Goal: Task Accomplishment & Management: Manage account settings

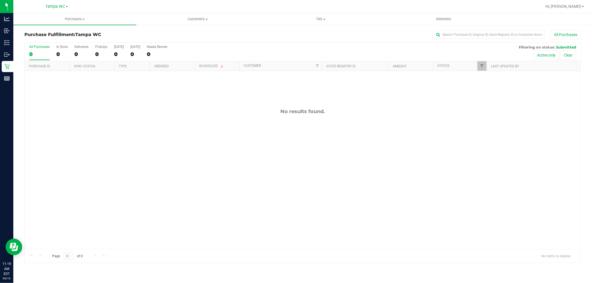
click at [113, 35] on h3 "Purchase Fulfillment: Tampa WC" at bounding box center [116, 34] width 185 height 5
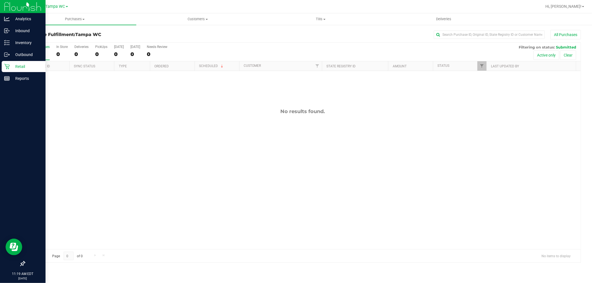
click at [12, 63] on p "Retail" at bounding box center [26, 66] width 33 height 7
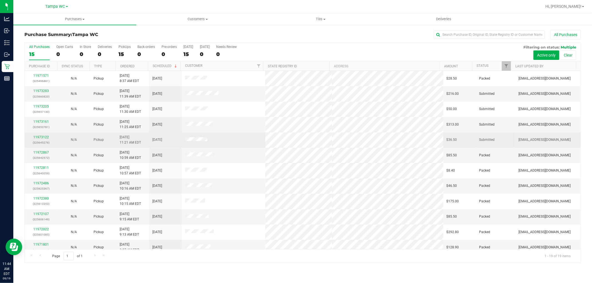
click at [43, 135] on div "11973122 (325645276)" at bounding box center [41, 140] width 26 height 11
click at [38, 138] on link "11973122" at bounding box center [41, 137] width 16 height 4
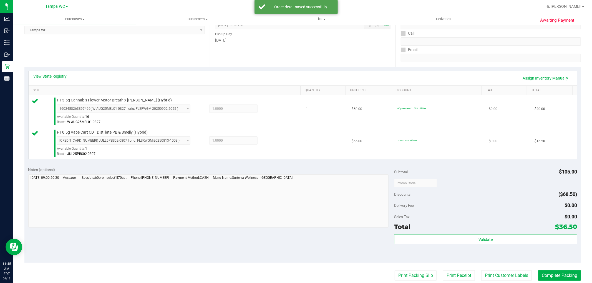
scroll to position [92, 0]
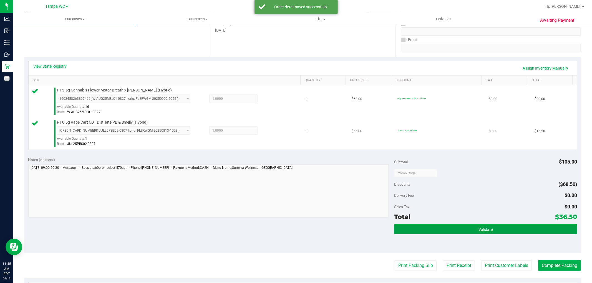
click at [484, 228] on span "Validate" at bounding box center [486, 230] width 14 height 4
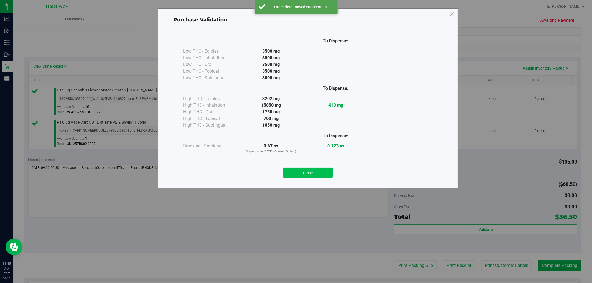
click at [317, 173] on button "Close" at bounding box center [308, 173] width 51 height 10
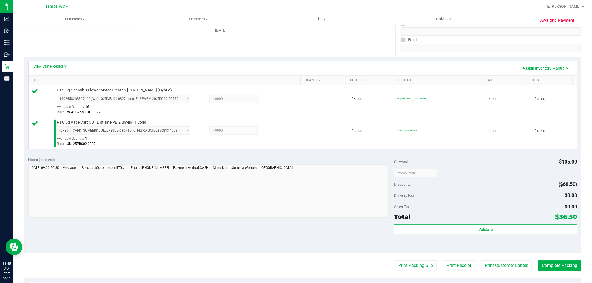
click at [404, 273] on purchase-details "Back Edit Purchase Cancel Purchase View Profile # 11973122 BioTrack ID: - Submi…" at bounding box center [302, 160] width 557 height 445
click at [407, 263] on button "Print Packing Slip" at bounding box center [416, 266] width 42 height 11
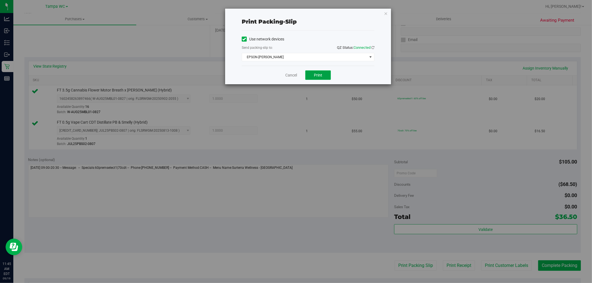
click at [323, 76] on button "Print" at bounding box center [318, 75] width 26 height 9
drag, startPoint x: 293, startPoint y: 71, endPoint x: 293, endPoint y: 74, distance: 3.4
click at [293, 74] on div "Cancel Print" at bounding box center [308, 75] width 133 height 19
click at [293, 74] on link "Cancel" at bounding box center [291, 75] width 12 height 6
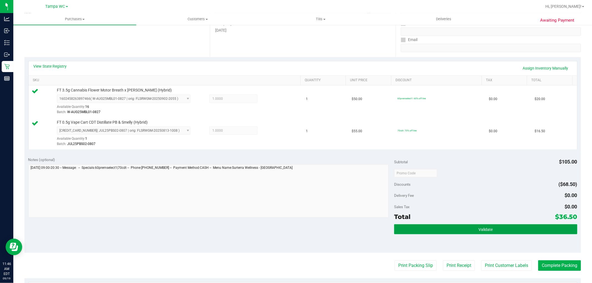
click at [511, 232] on button "Validate" at bounding box center [485, 230] width 183 height 10
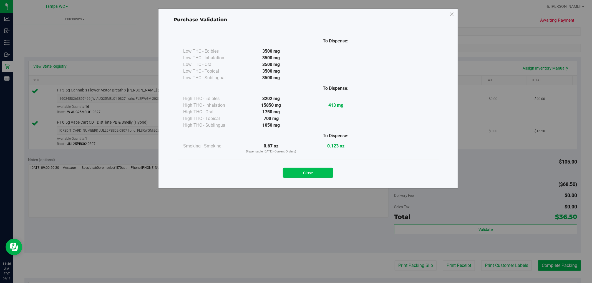
click at [321, 169] on button "Close" at bounding box center [308, 173] width 51 height 10
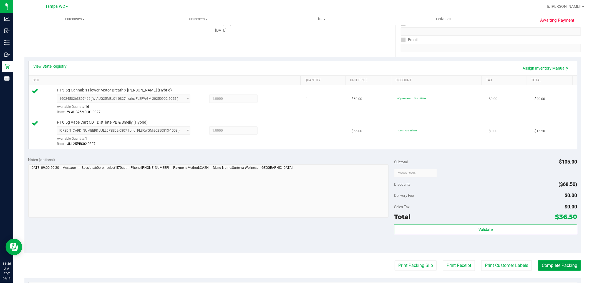
click at [551, 268] on button "Complete Packing" at bounding box center [559, 266] width 43 height 11
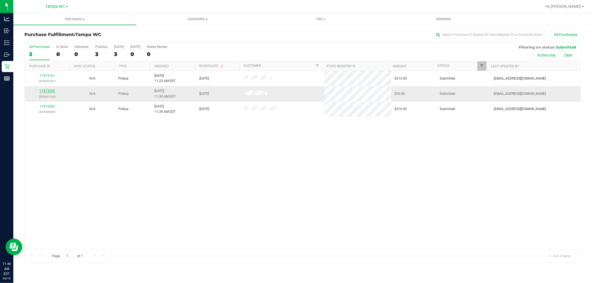
click at [42, 90] on link "11973205" at bounding box center [47, 91] width 16 height 4
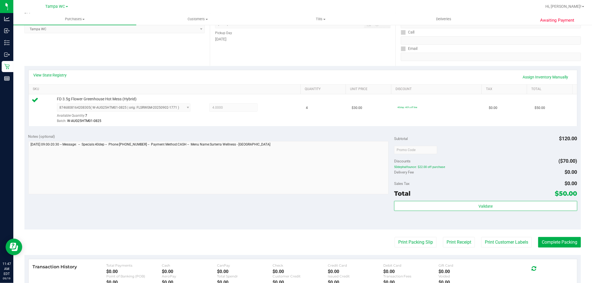
scroll to position [171, 0]
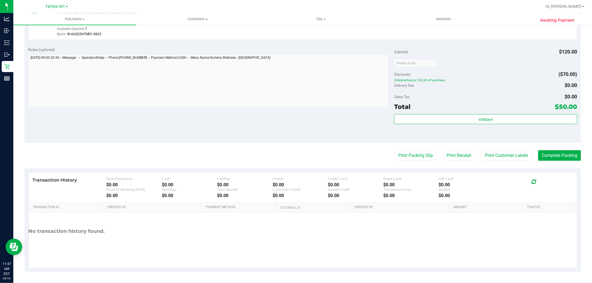
click at [497, 109] on div "Total $50.00" at bounding box center [485, 107] width 183 height 10
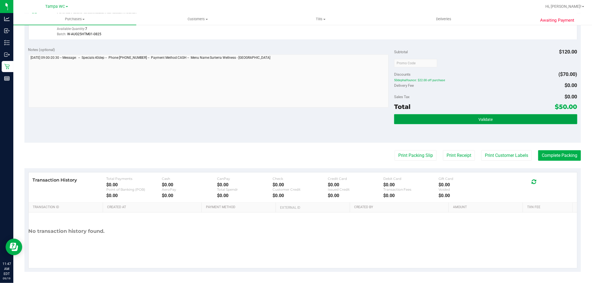
click at [497, 114] on button "Validate" at bounding box center [485, 119] width 183 height 10
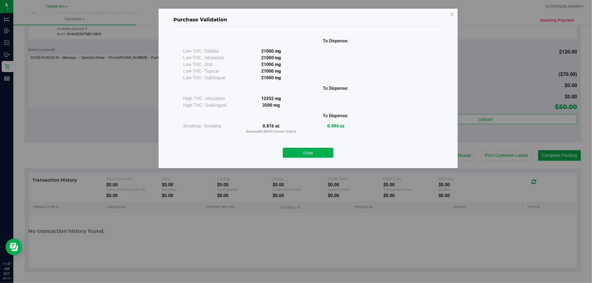
click at [326, 147] on div "Close" at bounding box center [308, 151] width 253 height 14
click at [327, 151] on button "Close" at bounding box center [308, 153] width 51 height 10
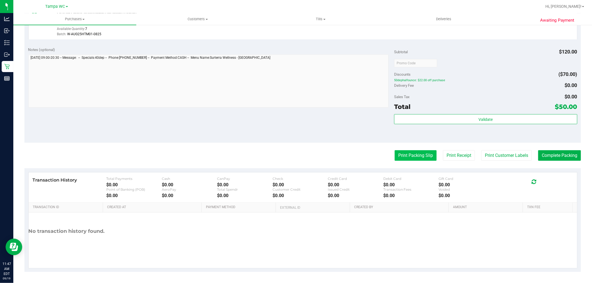
click at [412, 160] on button "Print Packing Slip" at bounding box center [416, 155] width 42 height 11
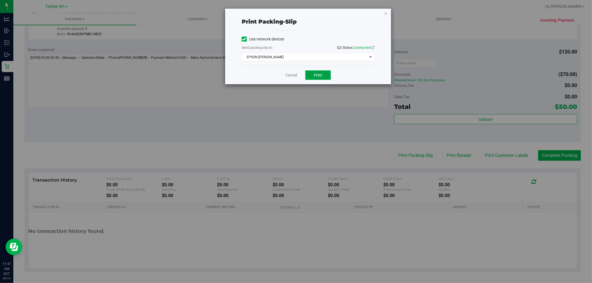
click at [322, 76] on span "Print" at bounding box center [318, 75] width 8 height 4
click at [288, 74] on link "Cancel" at bounding box center [291, 75] width 12 height 6
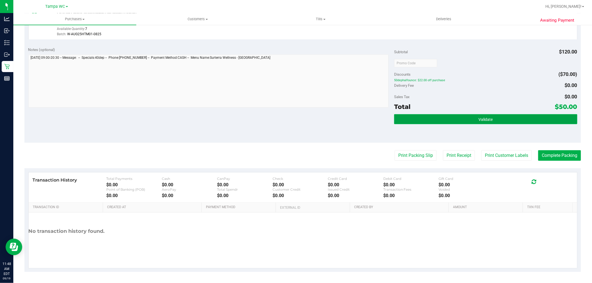
click at [505, 121] on button "Validate" at bounding box center [485, 119] width 183 height 10
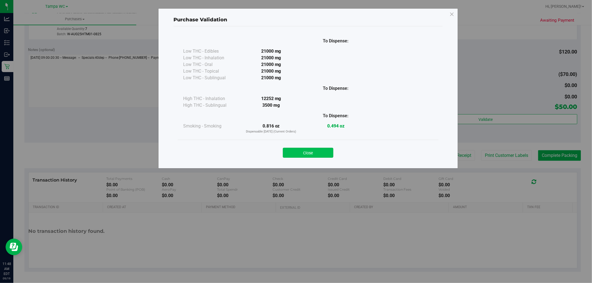
click at [301, 151] on button "Close" at bounding box center [308, 153] width 51 height 10
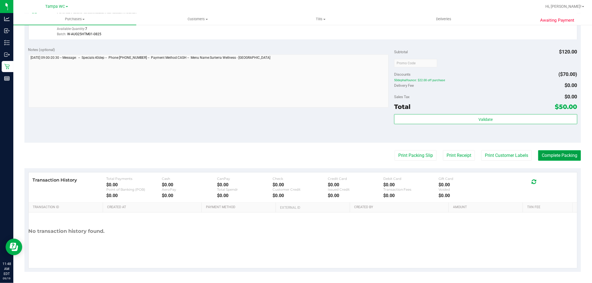
click at [559, 150] on button "Complete Packing" at bounding box center [559, 155] width 43 height 11
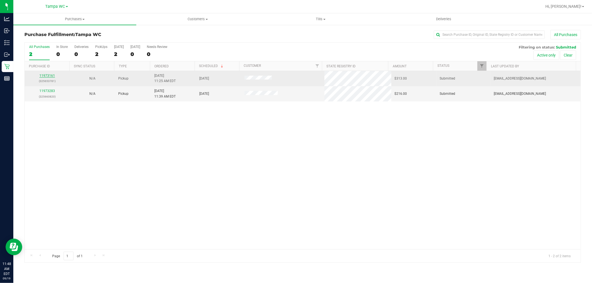
click at [42, 77] on link "11973161" at bounding box center [47, 76] width 16 height 4
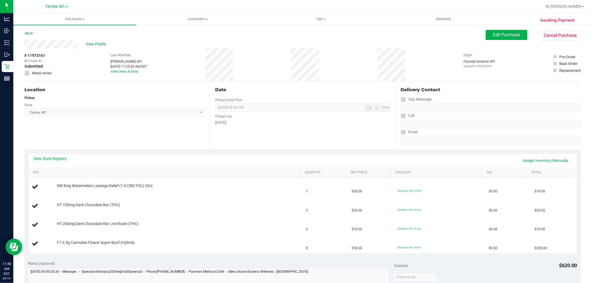
scroll to position [154, 0]
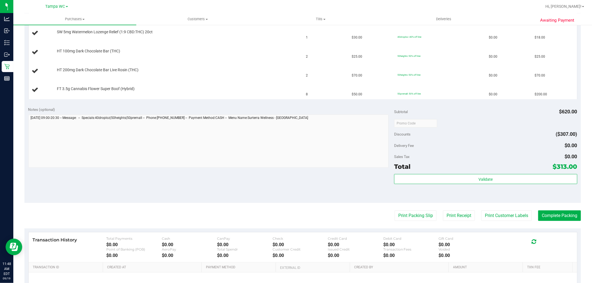
click at [396, 210] on purchase-details "Back Edit Purchase Cancel Purchase View Profile # 11973161 BioTrack ID: - Submi…" at bounding box center [302, 104] width 557 height 457
click at [403, 214] on button "Print Packing Slip" at bounding box center [416, 216] width 42 height 11
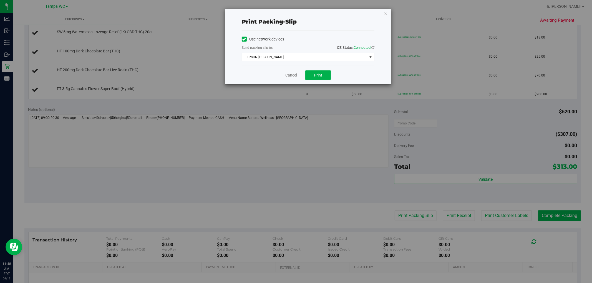
click at [386, 12] on icon "button" at bounding box center [386, 13] width 4 height 7
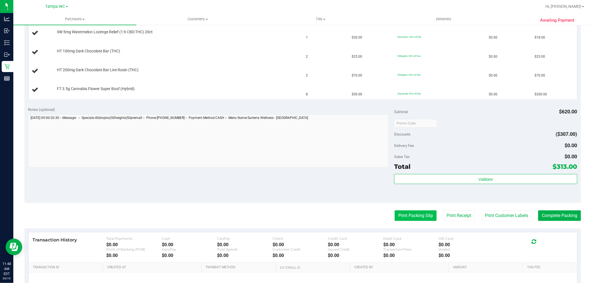
click at [416, 218] on button "Print Packing Slip" at bounding box center [416, 216] width 42 height 11
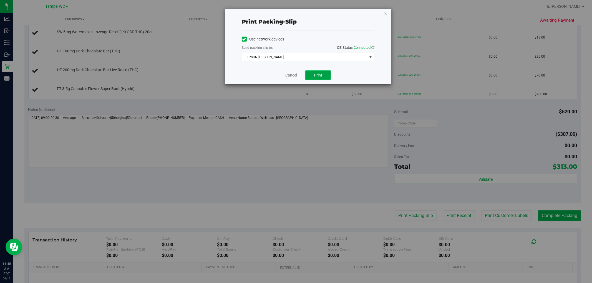
click at [323, 72] on button "Print" at bounding box center [318, 75] width 26 height 9
click at [386, 14] on icon "button" at bounding box center [386, 13] width 4 height 7
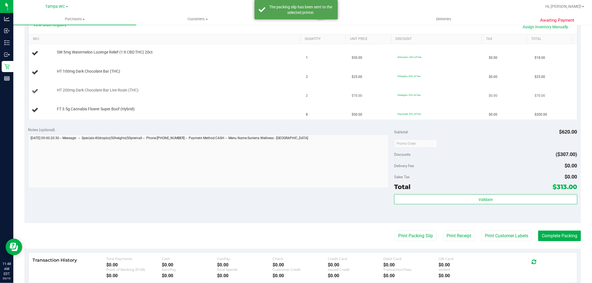
scroll to position [123, 0]
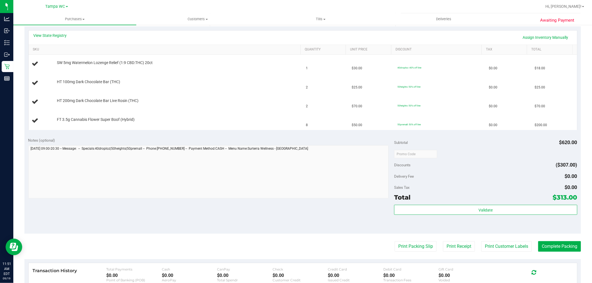
click at [357, 140] on div "Notes (optional)" at bounding box center [211, 141] width 366 height 6
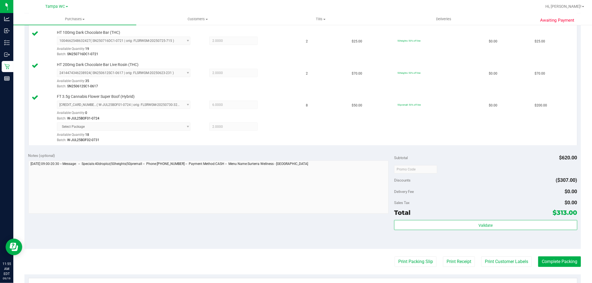
scroll to position [234, 0]
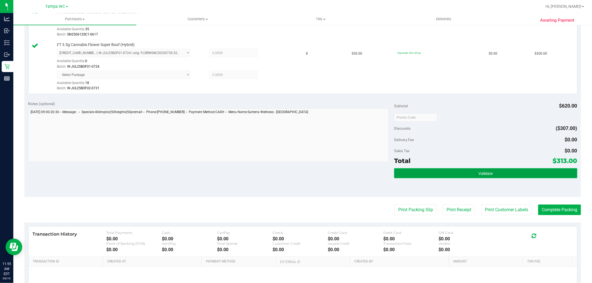
click at [472, 176] on button "Validate" at bounding box center [485, 174] width 183 height 10
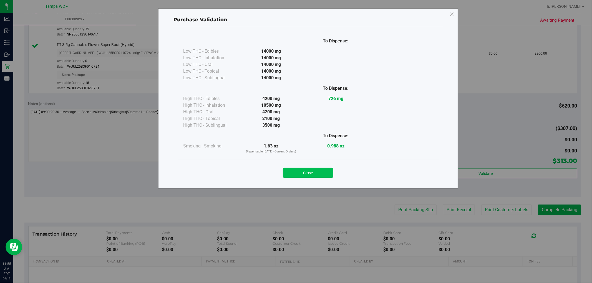
click at [324, 177] on button "Close" at bounding box center [308, 173] width 51 height 10
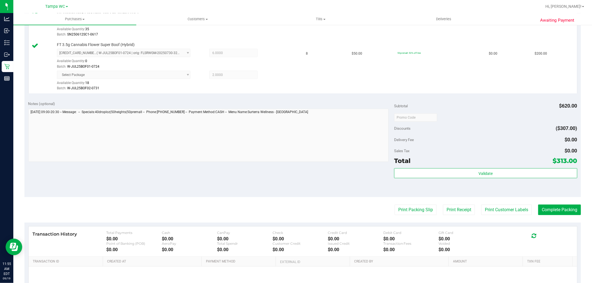
click at [561, 217] on purchase-details "Back Edit Purchase Cancel Purchase View Profile # 11973161 BioTrack ID: - Submi…" at bounding box center [302, 61] width 557 height 531
click at [564, 215] on button "Complete Packing" at bounding box center [559, 210] width 43 height 11
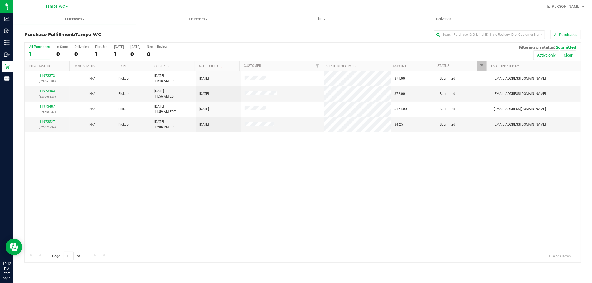
click at [216, 184] on div "11973373 (325664835) N/A Pickup [DATE] 11:48 AM EDT 9/19/2025 $71.00 Submitted …" at bounding box center [303, 160] width 556 height 179
click at [51, 91] on link "11973453" at bounding box center [47, 91] width 16 height 4
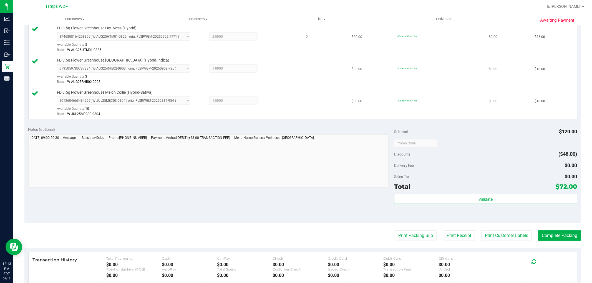
scroll to position [185, 0]
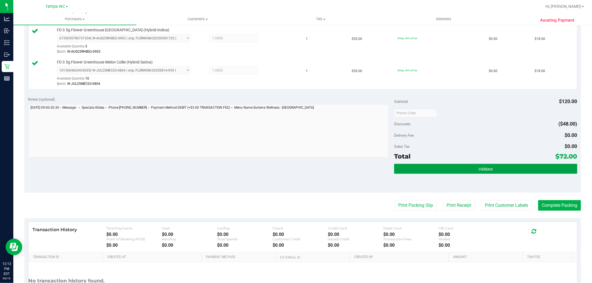
click at [481, 166] on button "Validate" at bounding box center [485, 169] width 183 height 10
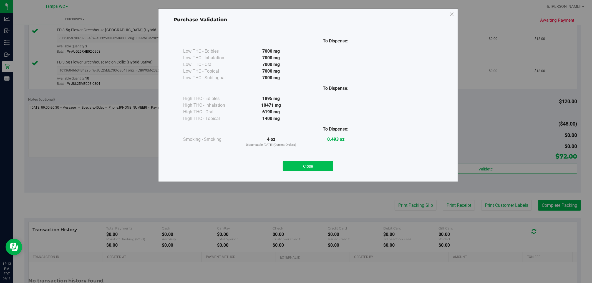
click at [329, 163] on button "Close" at bounding box center [308, 166] width 51 height 10
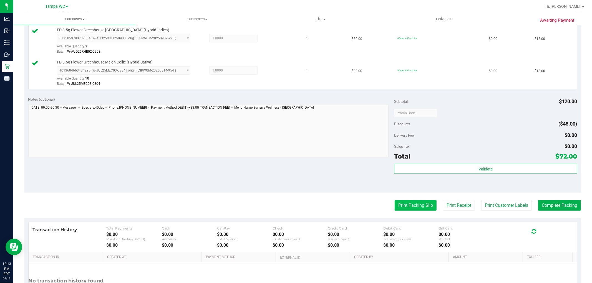
click at [411, 207] on button "Print Packing Slip" at bounding box center [416, 205] width 42 height 11
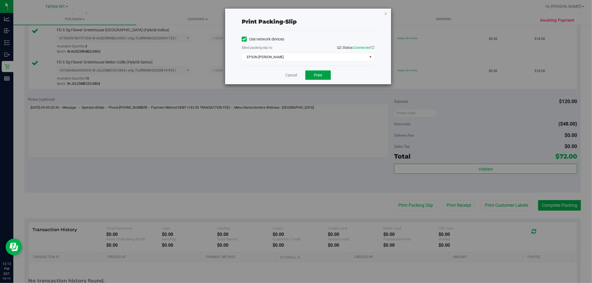
click at [318, 79] on button "Print" at bounding box center [318, 75] width 26 height 9
click at [293, 72] on link "Cancel" at bounding box center [291, 75] width 12 height 6
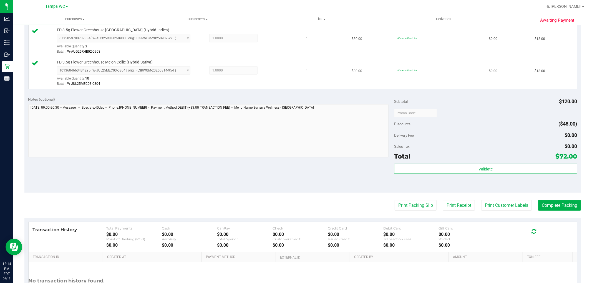
click at [465, 159] on div "Total $72.00" at bounding box center [485, 157] width 183 height 10
click at [467, 164] on div "Subtotal $120.00 Discounts ($48.00) Delivery Fee $0.00 Sales Tax $0.00 Total $7…" at bounding box center [485, 143] width 183 height 92
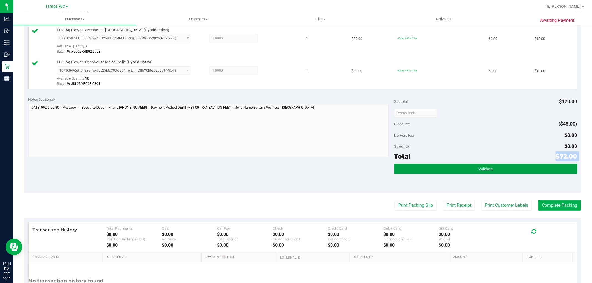
click at [470, 170] on button "Validate" at bounding box center [485, 169] width 183 height 10
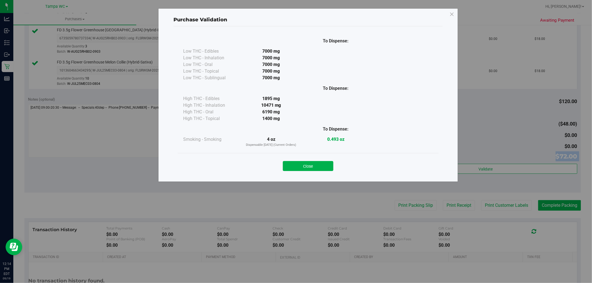
click at [315, 165] on button "Close" at bounding box center [308, 166] width 51 height 10
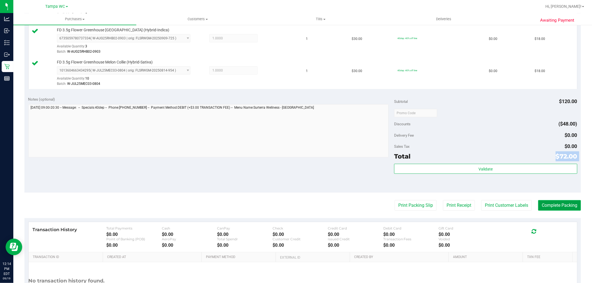
click at [568, 211] on button "Complete Packing" at bounding box center [559, 205] width 43 height 11
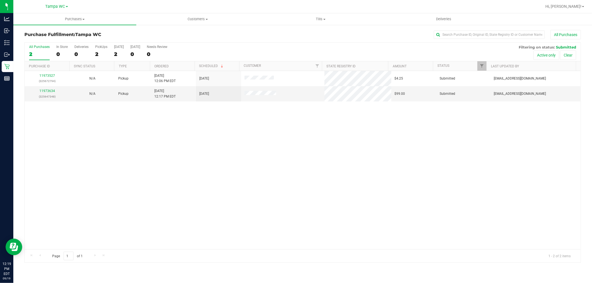
click at [293, 176] on div "11973527 (325672794) N/A Pickup [DATE] 12:06 PM EDT 9/19/2025 $4.25 Submitted […" at bounding box center [303, 160] width 556 height 179
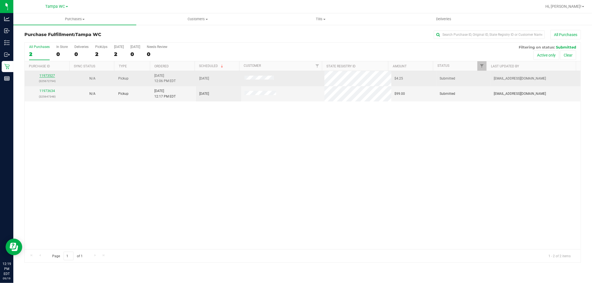
click at [53, 75] on link "11973527" at bounding box center [47, 76] width 16 height 4
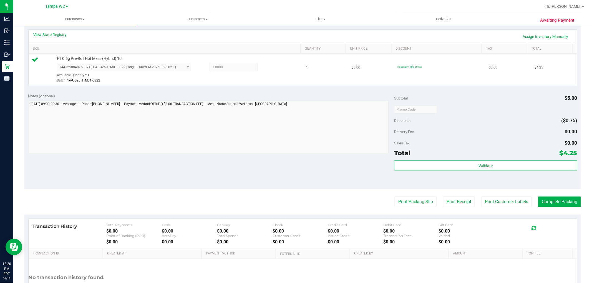
scroll to position [154, 0]
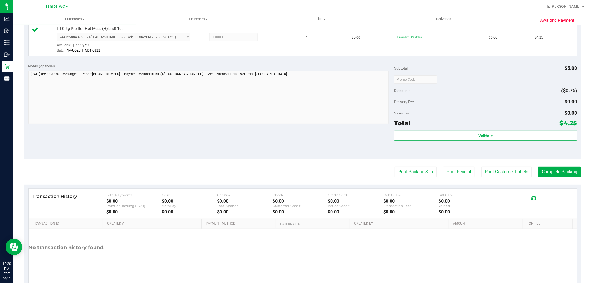
click at [421, 165] on purchase-details "Back Edit Purchase Cancel Purchase View Profile # 11973527 BioTrack ID: - Submi…" at bounding box center [302, 82] width 557 height 413
click at [421, 171] on button "Print Packing Slip" at bounding box center [416, 172] width 42 height 11
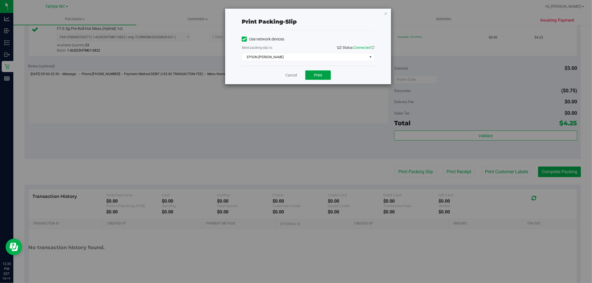
click at [310, 72] on button "Print" at bounding box center [318, 75] width 26 height 9
click at [292, 74] on link "Cancel" at bounding box center [291, 75] width 12 height 6
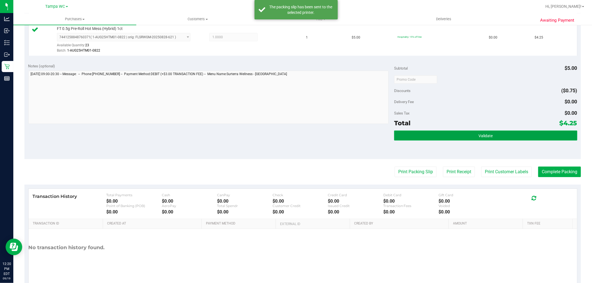
click at [461, 136] on button "Validate" at bounding box center [485, 136] width 183 height 10
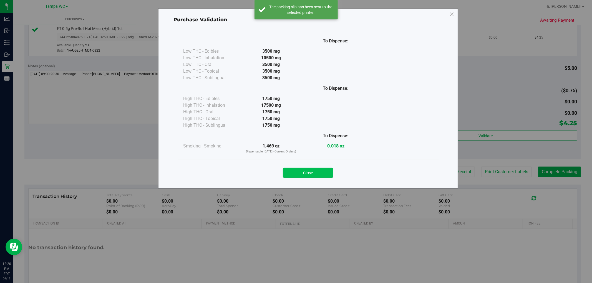
click at [316, 173] on button "Close" at bounding box center [308, 173] width 51 height 10
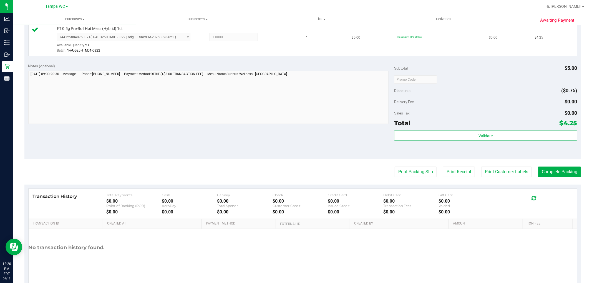
click at [495, 141] on div "Validate" at bounding box center [485, 136] width 183 height 11
click at [495, 138] on button "Validate" at bounding box center [485, 136] width 183 height 10
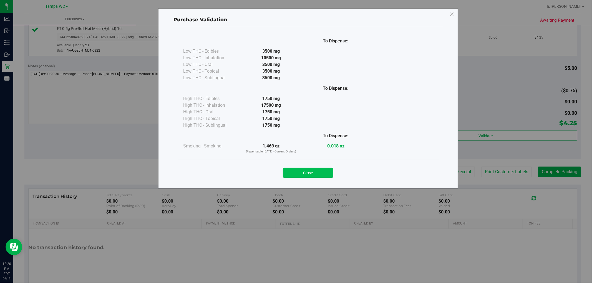
click at [300, 170] on button "Close" at bounding box center [308, 173] width 51 height 10
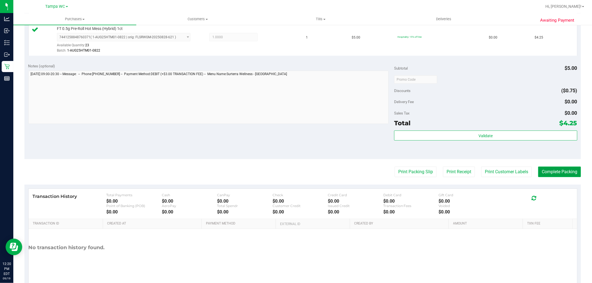
click at [567, 174] on button "Complete Packing" at bounding box center [559, 172] width 43 height 11
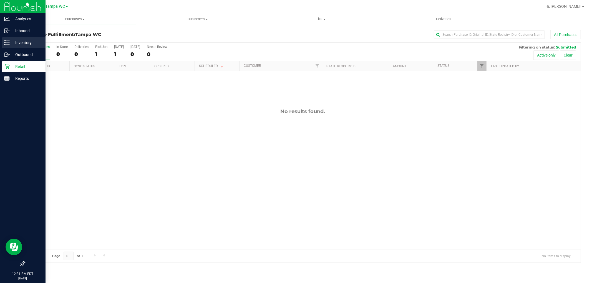
click at [21, 44] on p "Inventory" at bounding box center [26, 42] width 33 height 7
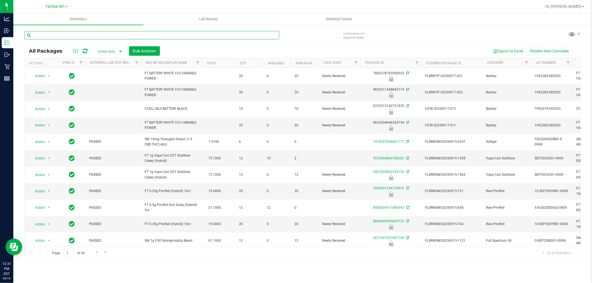
click at [62, 35] on input "text" at bounding box center [151, 35] width 255 height 8
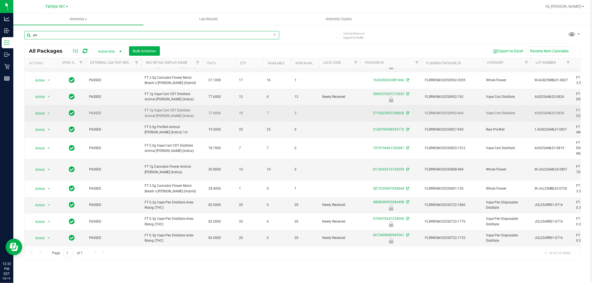
scroll to position [94, 0]
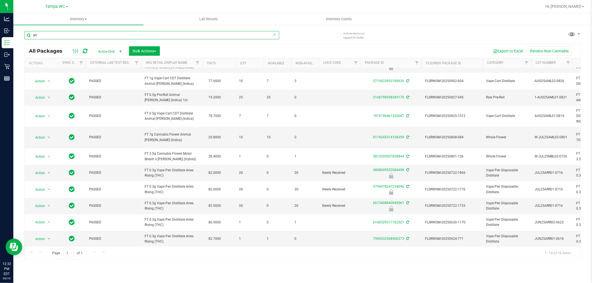
type input "arr"
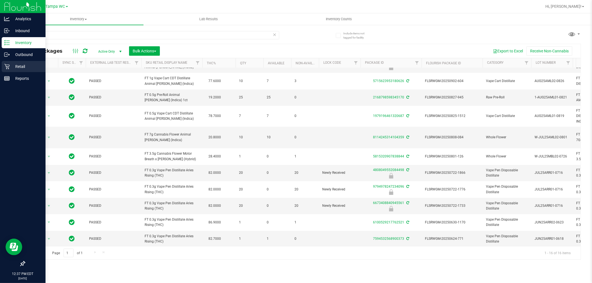
click at [12, 65] on p "Retail" at bounding box center [26, 66] width 33 height 7
